Goal: Task Accomplishment & Management: Use online tool/utility

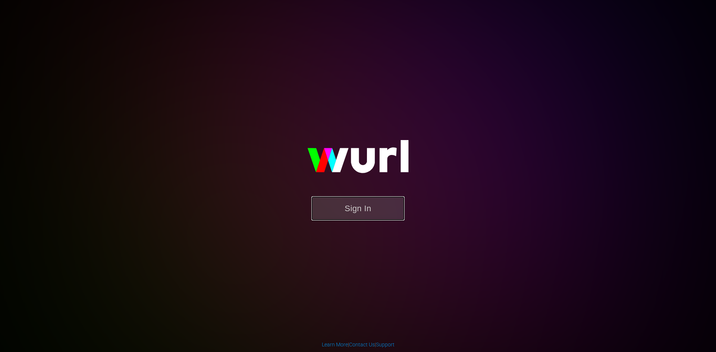
click at [361, 215] on button "Sign In" at bounding box center [357, 208] width 93 height 24
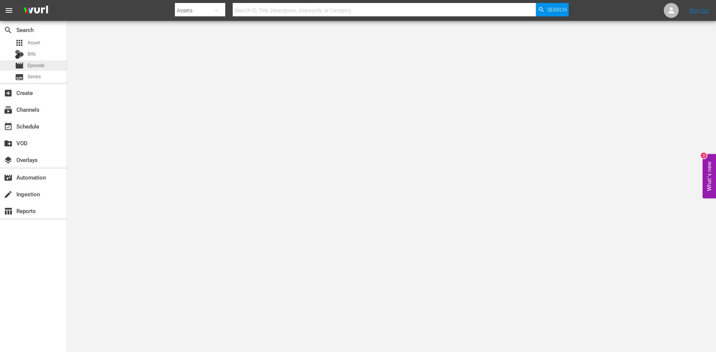
click at [42, 67] on span "Episode" at bounding box center [36, 65] width 17 height 7
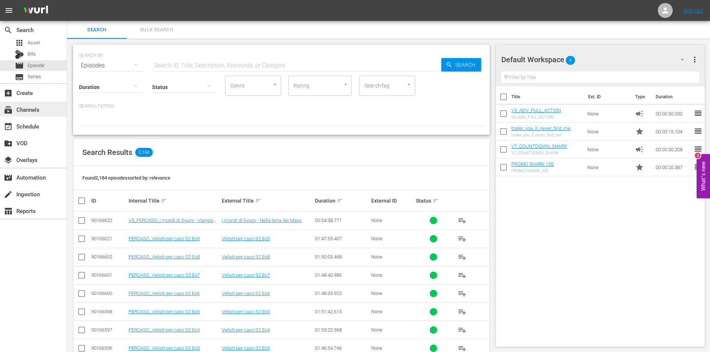
click at [36, 112] on div "subscriptions Channels" at bounding box center [21, 108] width 42 height 7
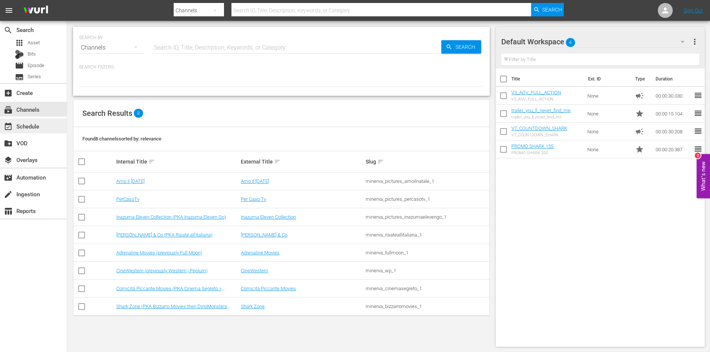
click at [42, 128] on div "event_available Schedule" at bounding box center [33, 126] width 67 height 15
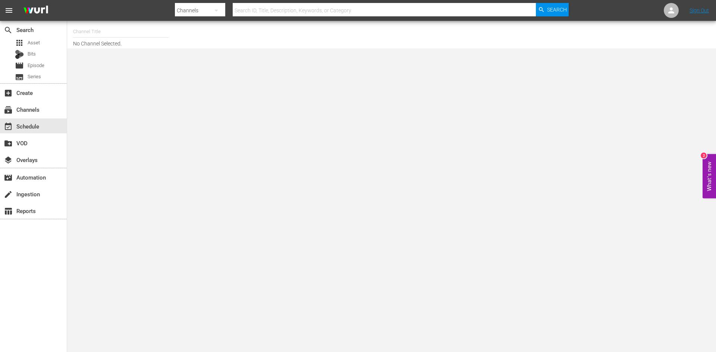
click at [130, 27] on input "text" at bounding box center [120, 32] width 95 height 18
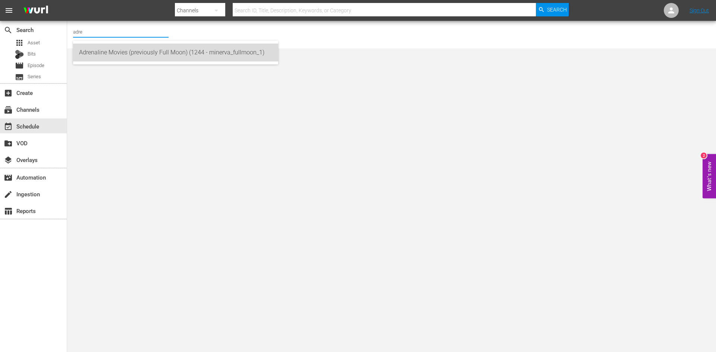
click at [137, 44] on div "Adrenaline Movies (previously Full Moon) (1244 - minerva_fullmoon_1)" at bounding box center [175, 53] width 193 height 18
type input "Adrenaline Movies (previously Full Moon) (1244 - minerva_fullmoon_1)"
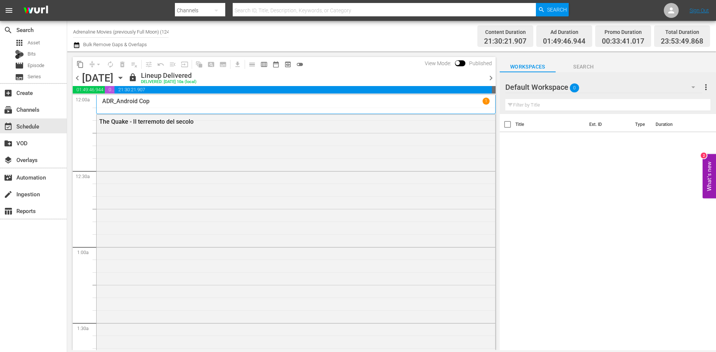
click at [174, 125] on div "The Quake - Il terremoto del secolo" at bounding box center [296, 121] width 398 height 13
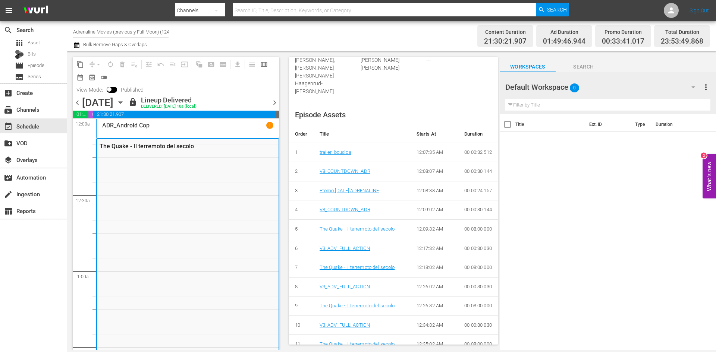
scroll to position [261, 0]
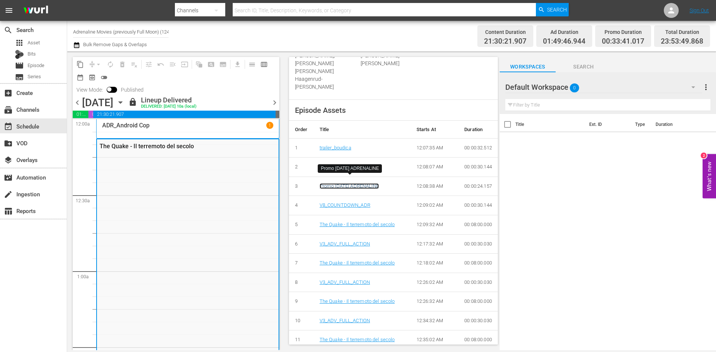
click at [360, 183] on link "Promo [DATE] ADRENALINE" at bounding box center [348, 186] width 59 height 6
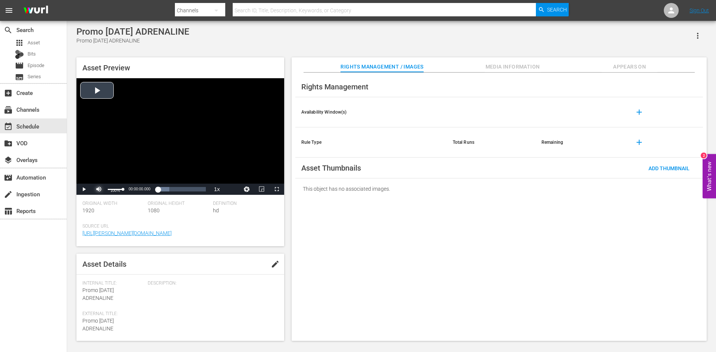
click at [99, 189] on span "Video Player" at bounding box center [99, 189] width 0 height 0
click at [84, 189] on span "Video Player" at bounding box center [84, 189] width 0 height 0
drag, startPoint x: 143, startPoint y: 188, endPoint x: 205, endPoint y: 191, distance: 61.6
click at [205, 191] on div "00:00:24.255" at bounding box center [172, 189] width 66 height 7
click at [229, 129] on div "Video Player" at bounding box center [180, 130] width 208 height 105
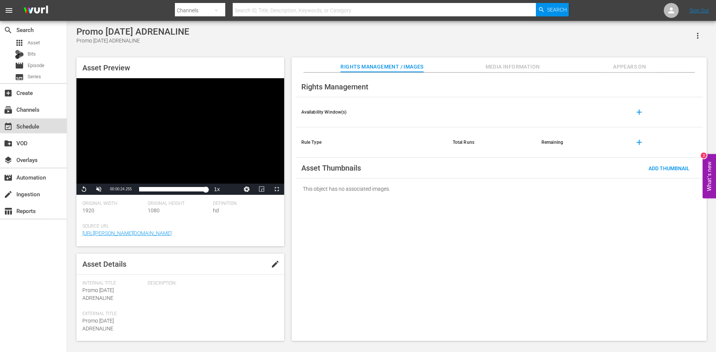
click at [25, 127] on div "event_available Schedule" at bounding box center [21, 125] width 42 height 7
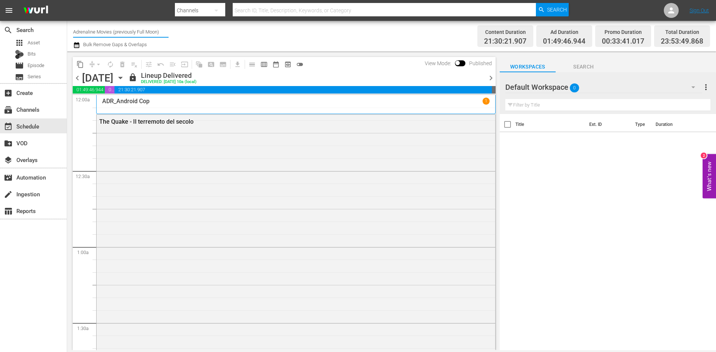
drag, startPoint x: 74, startPoint y: 31, endPoint x: 187, endPoint y: 30, distance: 112.9
click at [187, 30] on div "Channel Title Adrenaline Movies (previously Full Moon) Bulk Remove Gaps & Overl…" at bounding box center [246, 36] width 347 height 27
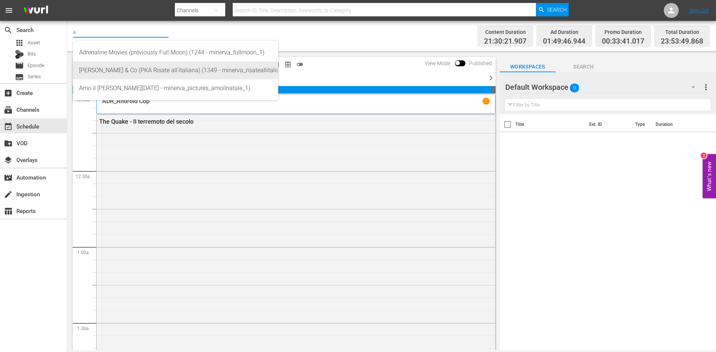
click at [168, 73] on div "[PERSON_NAME] & Co (PKA Risate all'italiana) (1349 - minerva_risateallitaliana_…" at bounding box center [175, 70] width 193 height 18
type input "[PERSON_NAME] & Co (PKA Risate all'italiana) (1349 - minerva_risateallitaliana_…"
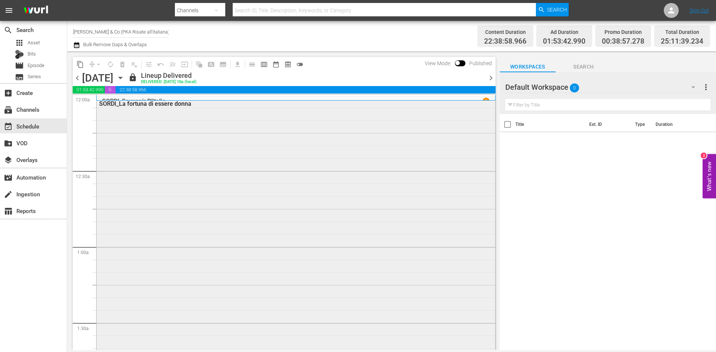
click at [152, 105] on div "SORDI_La fortuna di essere donna" at bounding box center [275, 103] width 353 height 7
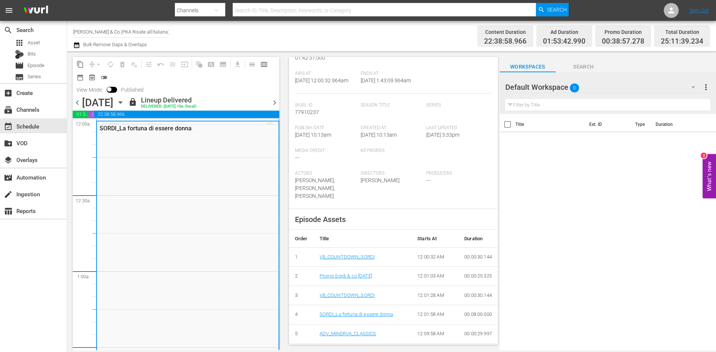
scroll to position [149, 0]
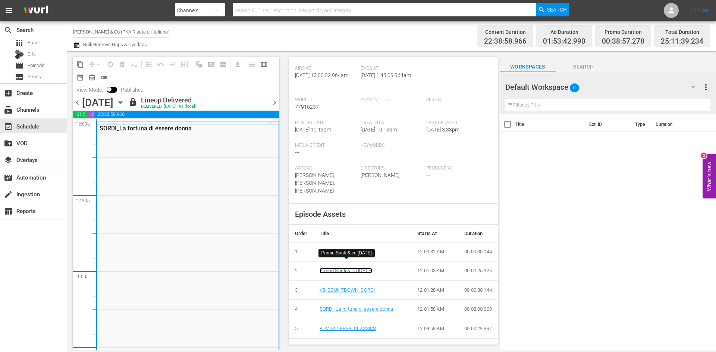
click at [347, 268] on link "Promo Sordi & co [DATE]" at bounding box center [345, 271] width 53 height 6
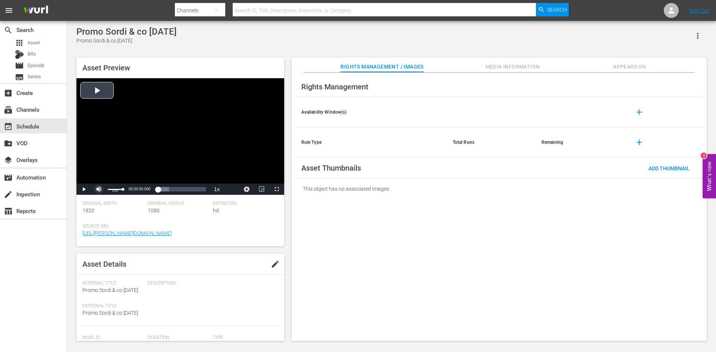
click at [99, 189] on span "Video Player" at bounding box center [99, 189] width 0 height 0
click at [84, 189] on span "Video Player" at bounding box center [84, 189] width 0 height 0
drag, startPoint x: 142, startPoint y: 189, endPoint x: 187, endPoint y: 192, distance: 44.5
click at [187, 192] on div "00:00:18.280" at bounding box center [163, 189] width 48 height 7
drag, startPoint x: 187, startPoint y: 192, endPoint x: 202, endPoint y: 195, distance: 15.9
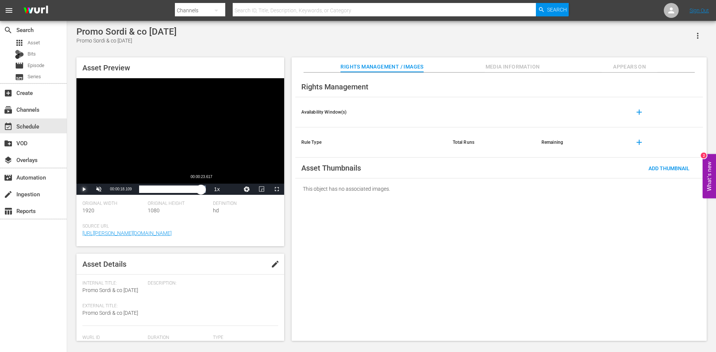
click at [201, 193] on div "00:00:19.380" at bounding box center [170, 189] width 62 height 7
